Goal: Task Accomplishment & Management: Use online tool/utility

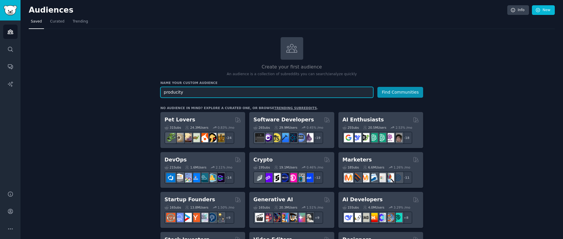
click at [245, 88] on input "producity" at bounding box center [266, 92] width 213 height 11
paste input "357.919,55"
type input "produtividade"
click at [377, 87] on button "Find Communities" at bounding box center [400, 92] width 46 height 11
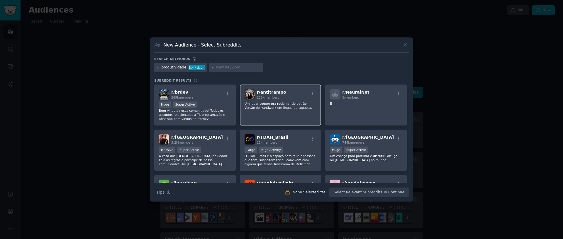
click at [290, 102] on p "Um lugar seguro pra reclamar do patrão. Versão do r/antiwork em lingua portugue…" at bounding box center [280, 106] width 72 height 8
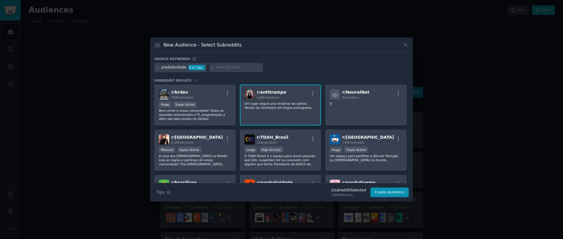
click at [406, 49] on div "New Audience - Select Subreddits" at bounding box center [281, 47] width 254 height 11
click at [406, 45] on icon at bounding box center [405, 45] width 6 height 6
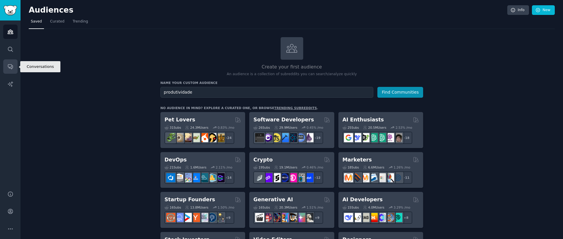
click at [12, 72] on link "Conversations" at bounding box center [10, 66] width 14 height 14
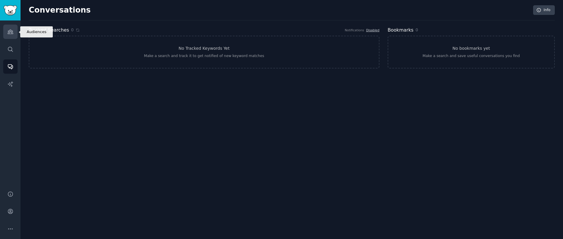
click at [11, 29] on icon "Sidebar" at bounding box center [10, 32] width 6 height 6
